Goal: Task Accomplishment & Management: Manage account settings

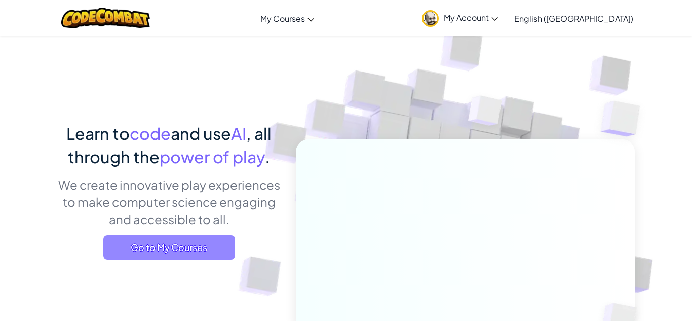
click at [170, 239] on span "Go to My Courses" at bounding box center [169, 247] width 132 height 24
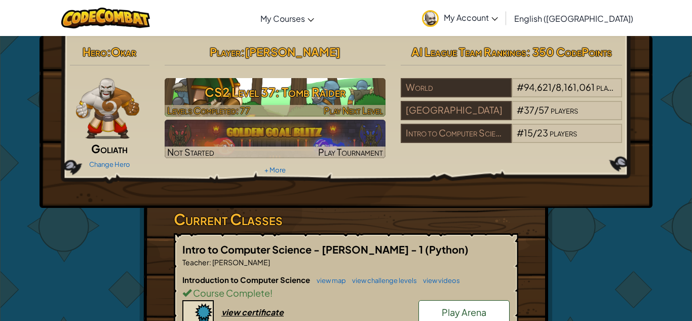
click at [237, 84] on h3 "CS2 Level 37: Tomb Raider" at bounding box center [275, 92] width 221 height 23
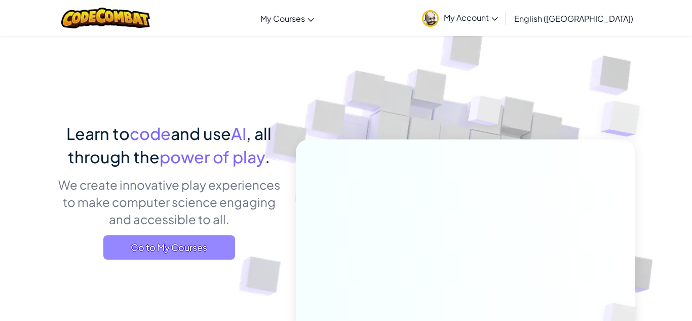
click at [161, 249] on span "Go to My Courses" at bounding box center [169, 247] width 132 height 24
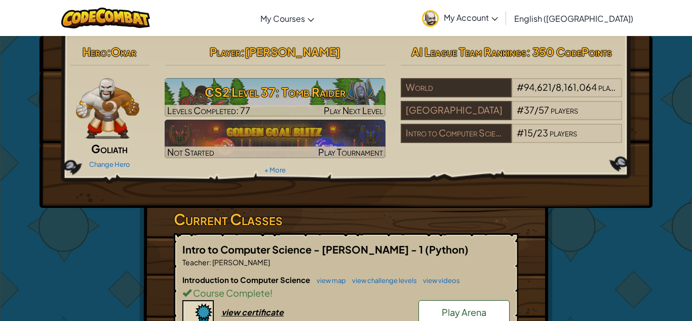
click at [498, 15] on span "My Account" at bounding box center [471, 17] width 54 height 11
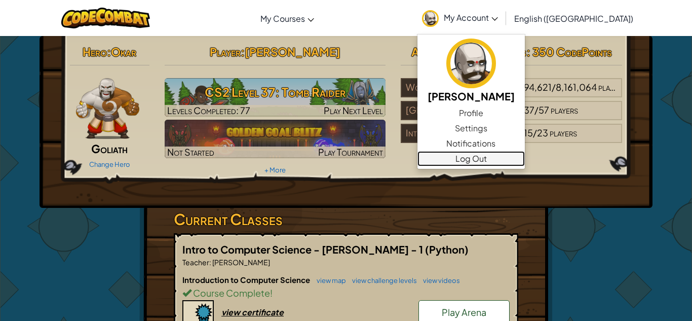
click at [515, 156] on link "Log Out" at bounding box center [471, 158] width 107 height 15
